Goal: Transaction & Acquisition: Obtain resource

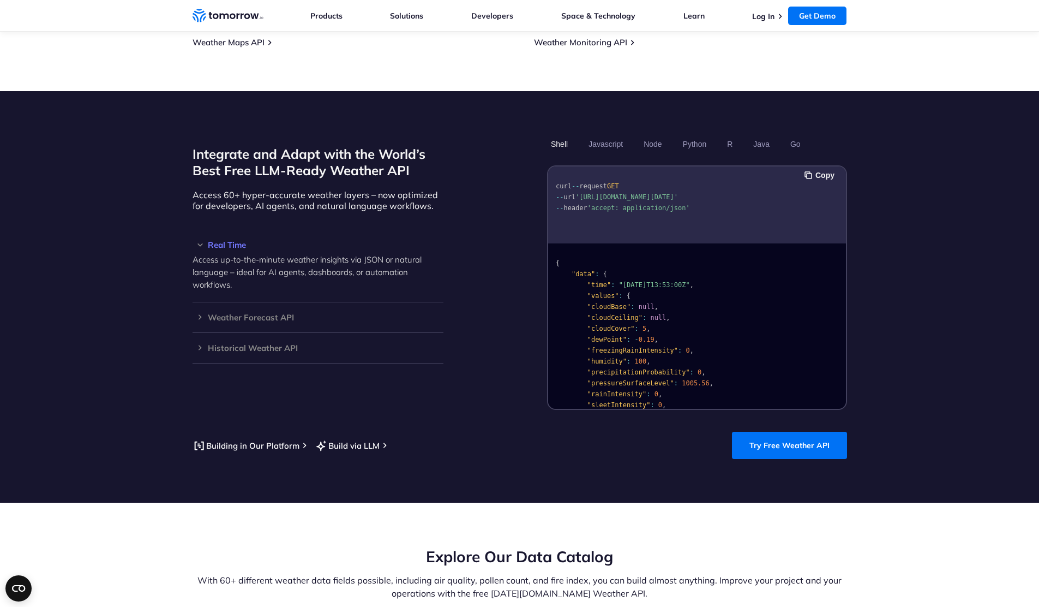
scroll to position [851, 0]
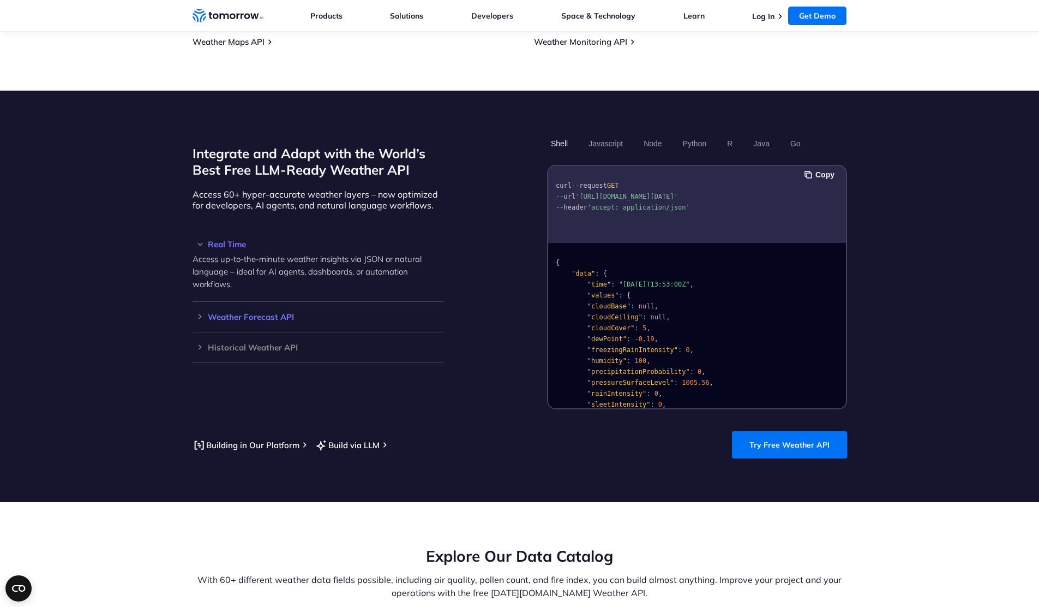
click at [293, 313] on h3 "Weather Forecast API" at bounding box center [318, 317] width 251 height 8
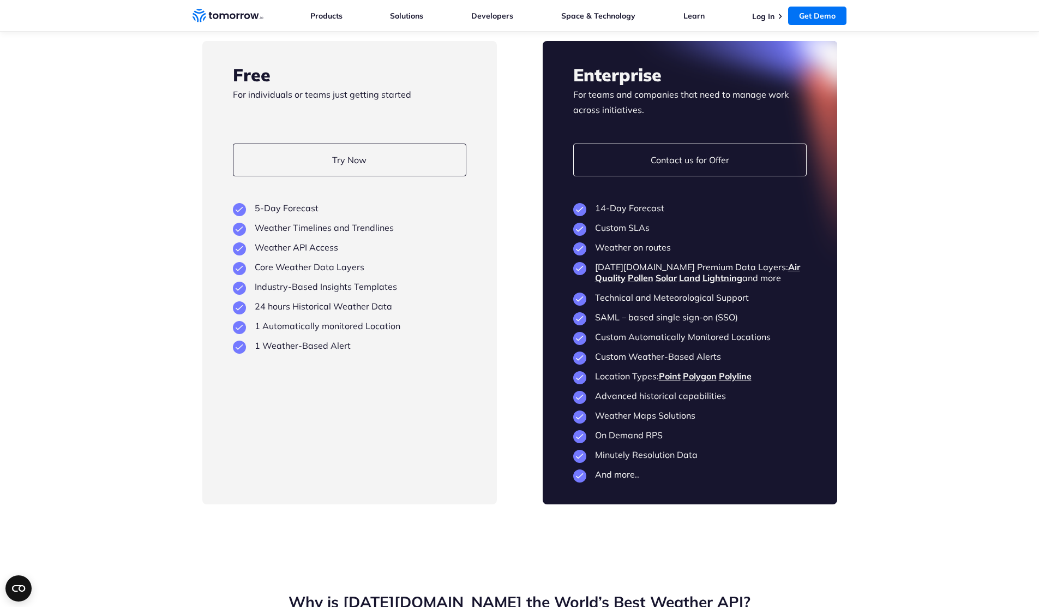
scroll to position [2570, 0]
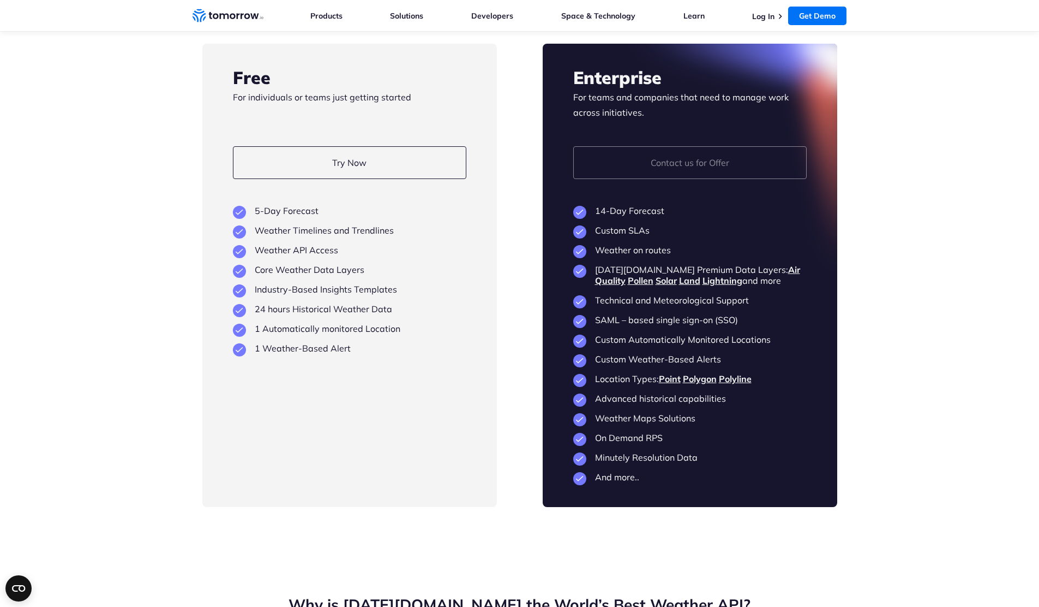
click at [627, 146] on link "Contact us for Offer" at bounding box center [690, 162] width 234 height 33
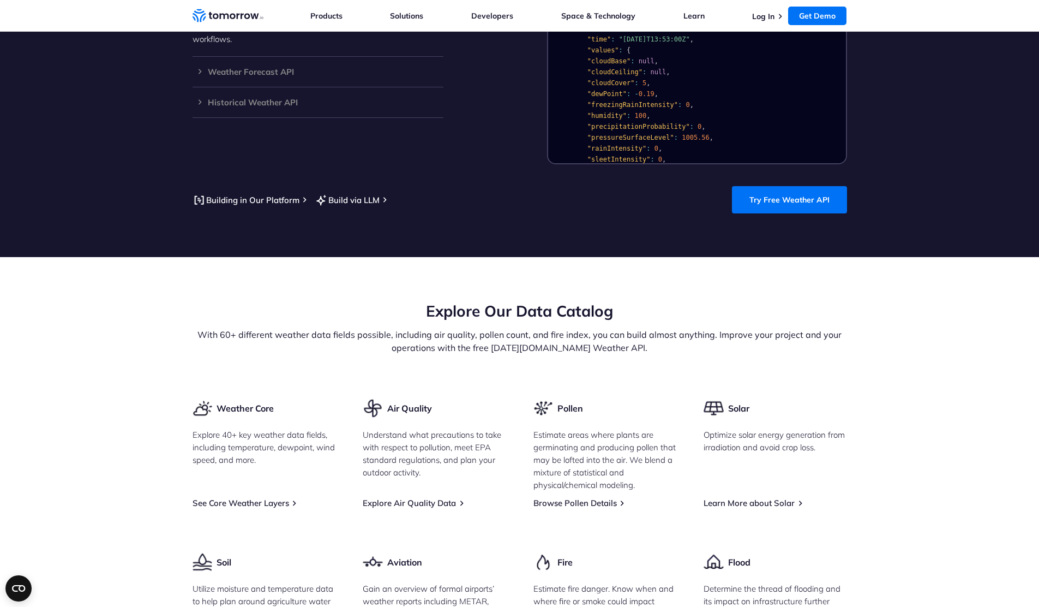
scroll to position [1043, 0]
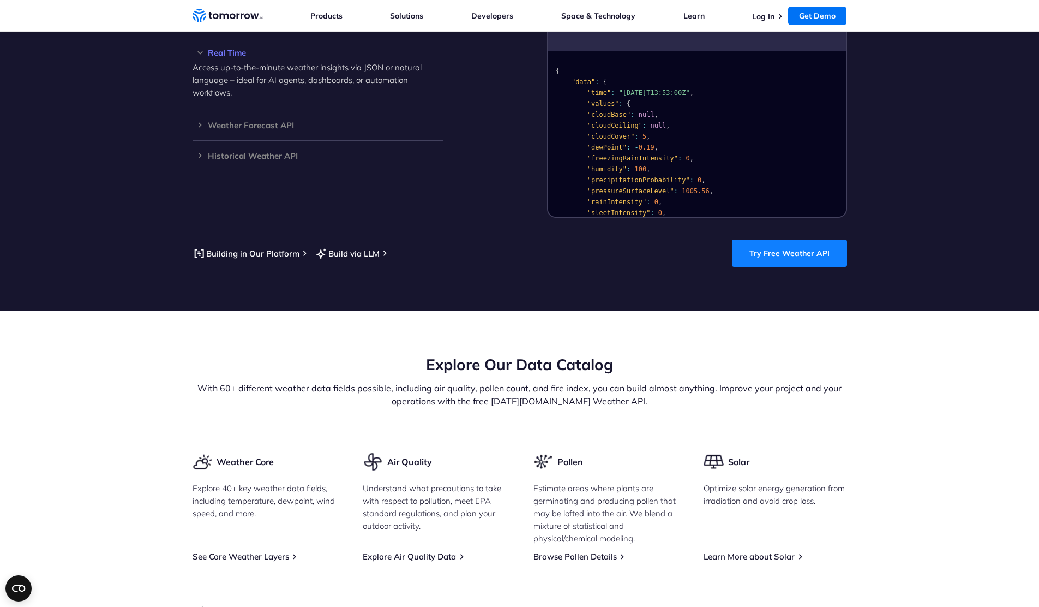
click at [750, 251] on link "Try Free Weather API" at bounding box center [789, 253] width 115 height 27
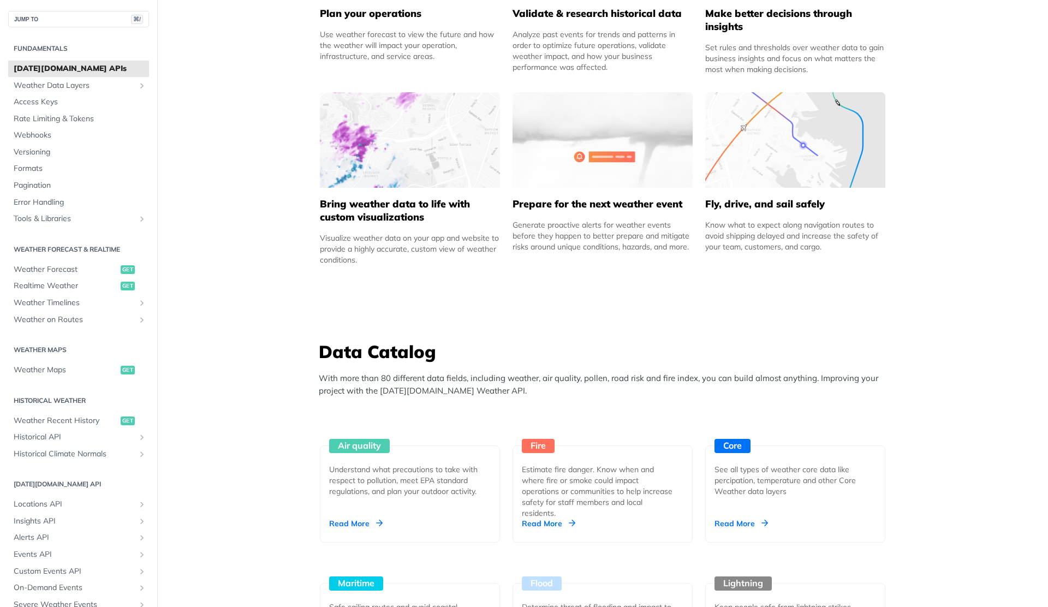
scroll to position [690, 0]
